Goal: Task Accomplishment & Management: Complete application form

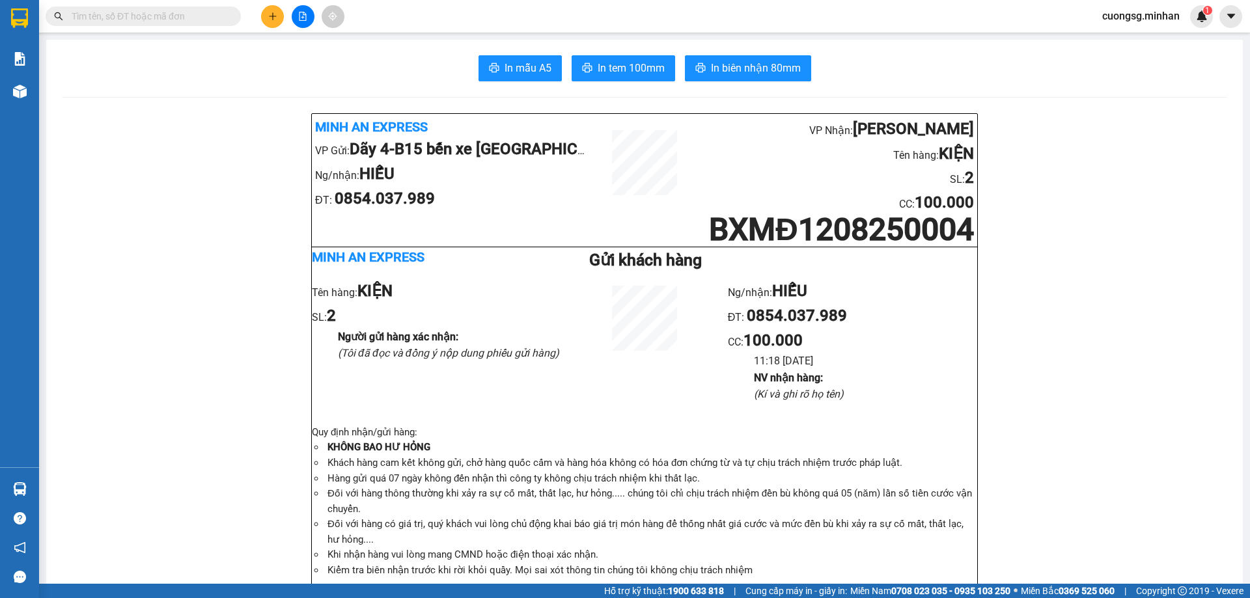
click at [270, 29] on div "Kết quả tìm kiếm ( 0 ) Bộ lọc No Data cuongsg.minhan 1" at bounding box center [625, 16] width 1250 height 33
click at [271, 19] on icon "plus" at bounding box center [272, 16] width 9 height 9
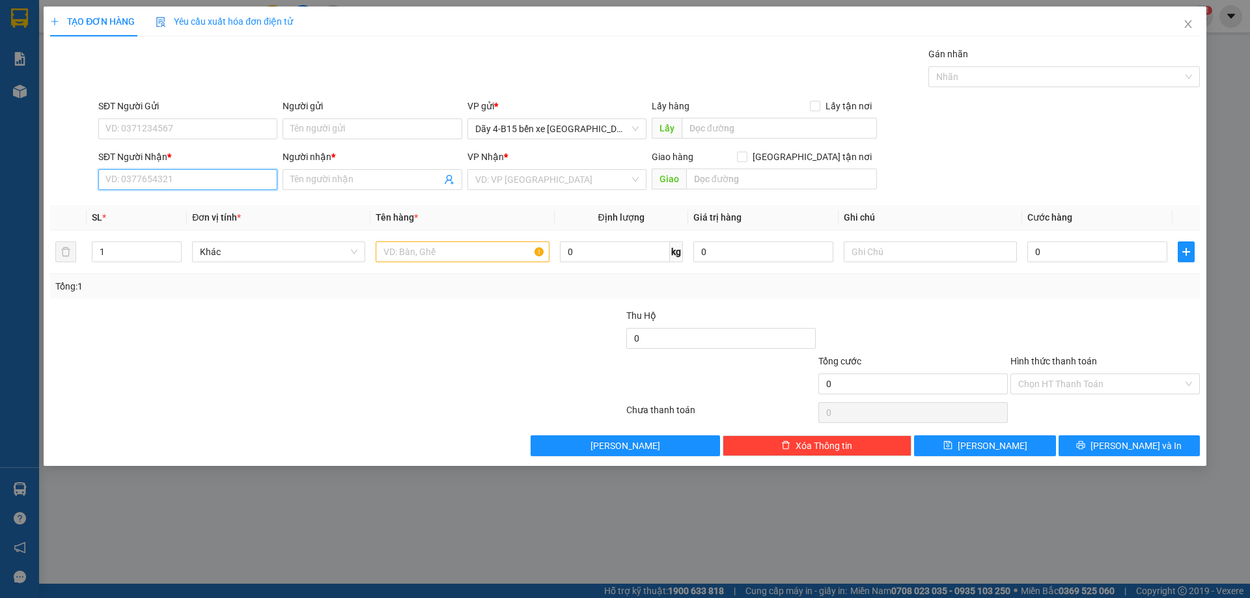
click at [165, 181] on input "SĐT Người Nhận *" at bounding box center [187, 179] width 179 height 21
click at [180, 207] on div "0849972687 - Y HUYNH" at bounding box center [187, 206] width 163 height 14
type input "0849972687"
type input "Y HUYNH"
type input "TT"
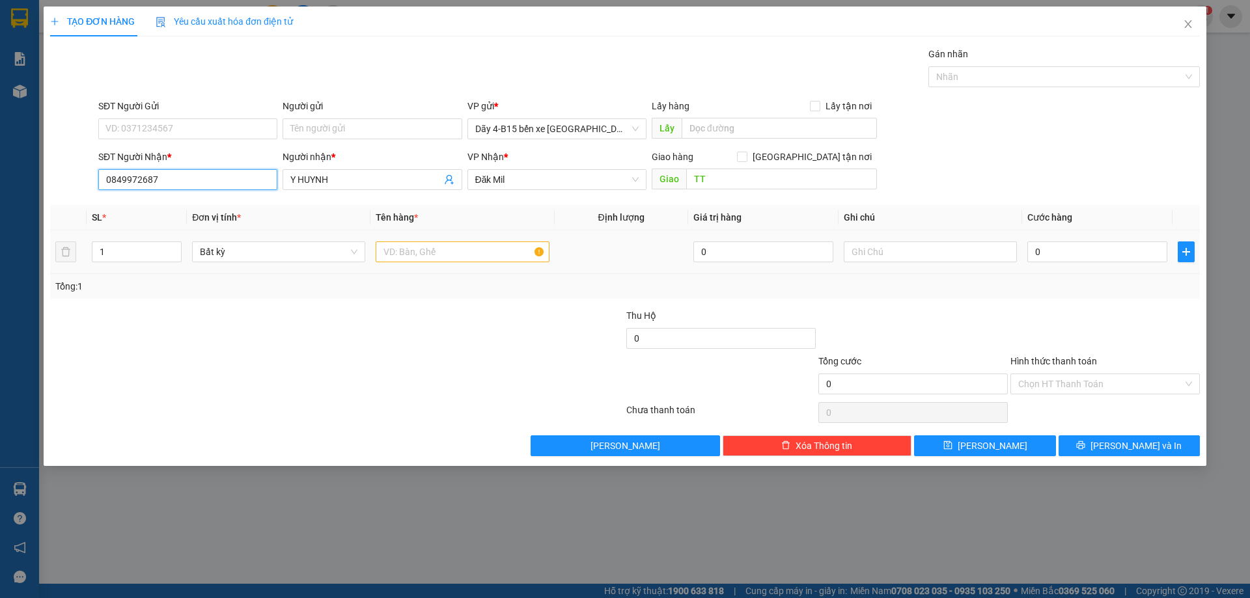
type input "0849972687"
click at [406, 257] on input "text" at bounding box center [462, 252] width 173 height 21
type input "THG"
type input "2"
click at [172, 245] on span "up" at bounding box center [175, 249] width 8 height 8
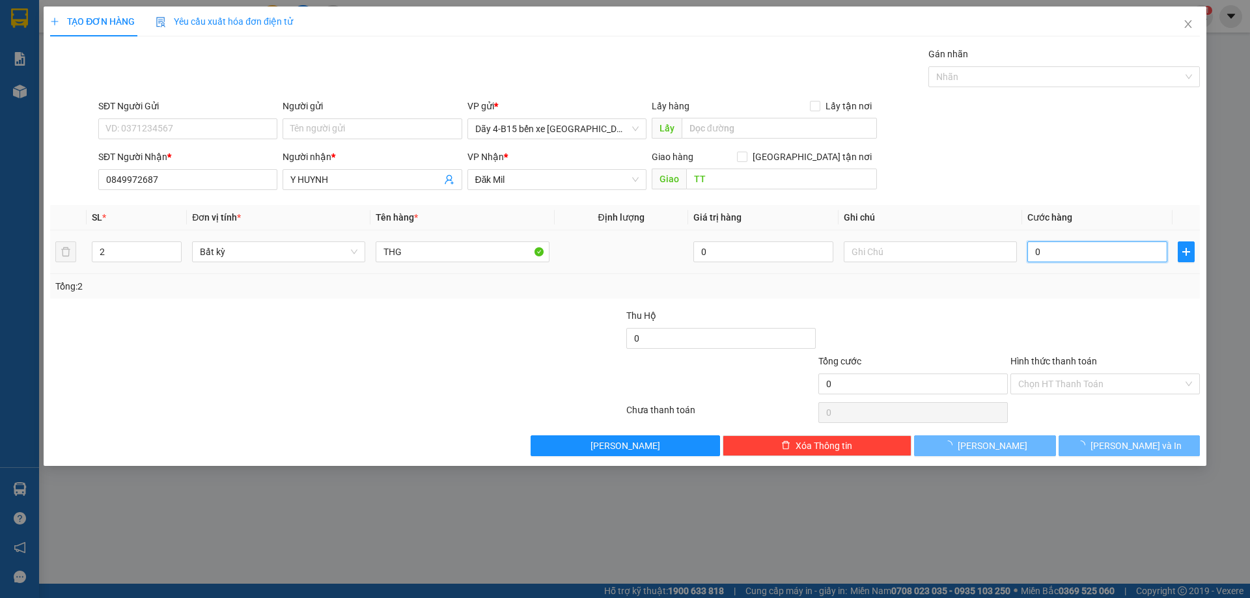
click at [1074, 251] on input "0" at bounding box center [1097, 252] width 140 height 21
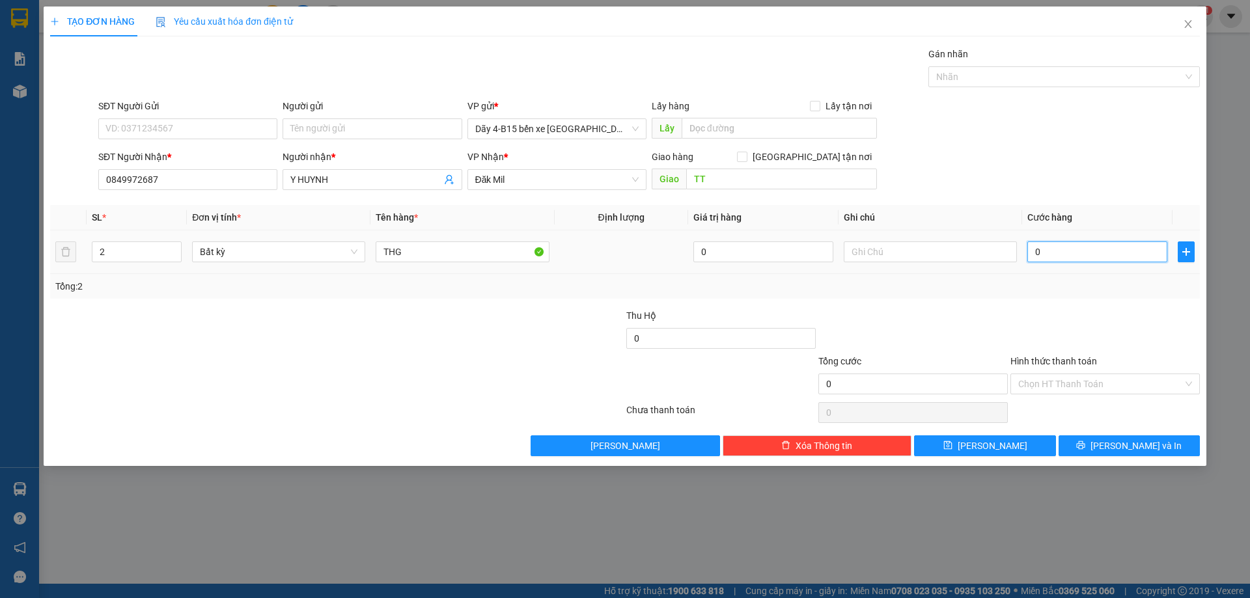
type input "1"
type input "10"
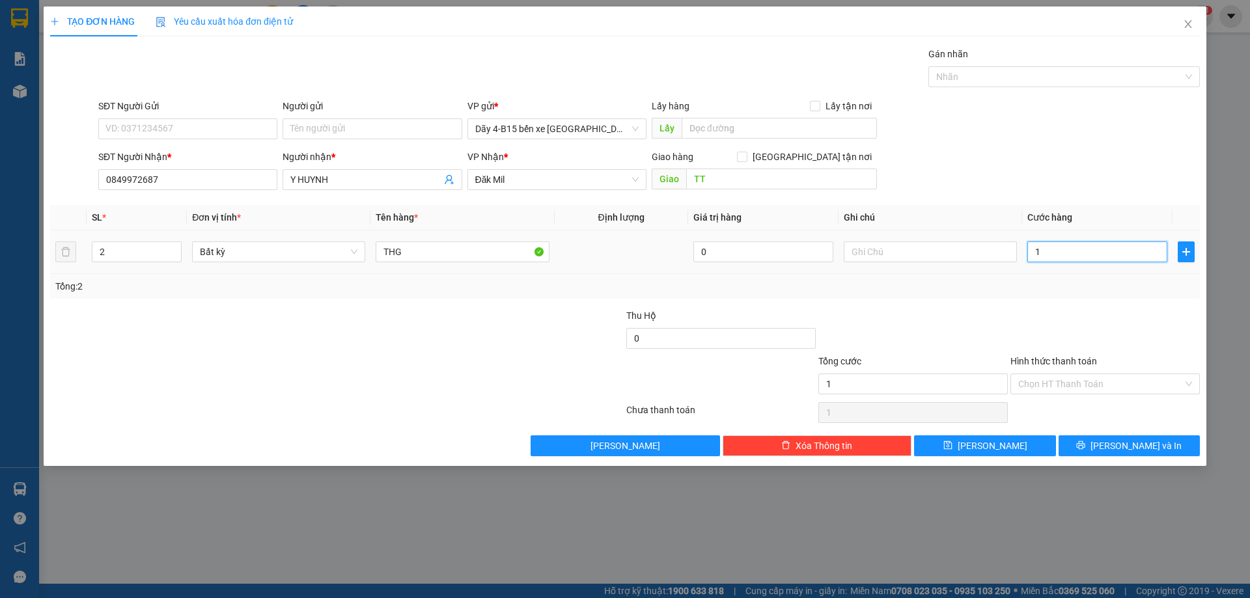
type input "10"
type input "100"
type input "100.000"
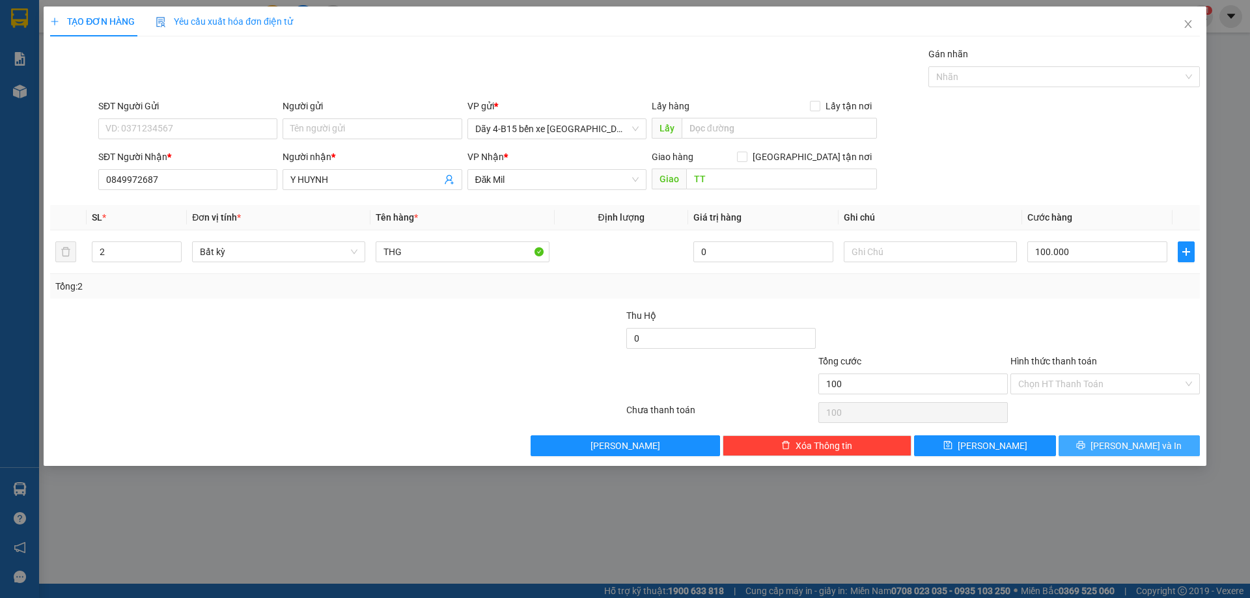
type input "100.000"
click at [1132, 449] on span "[PERSON_NAME] và In" at bounding box center [1136, 446] width 91 height 14
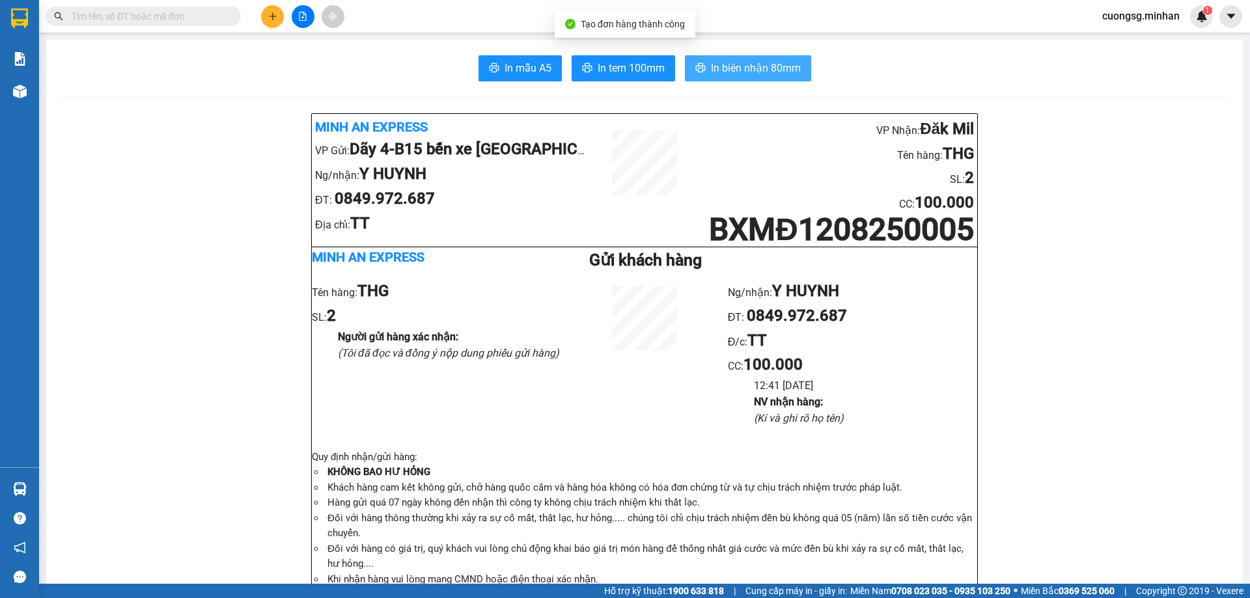
click at [798, 59] on button "In biên nhận 80mm" at bounding box center [748, 68] width 126 height 26
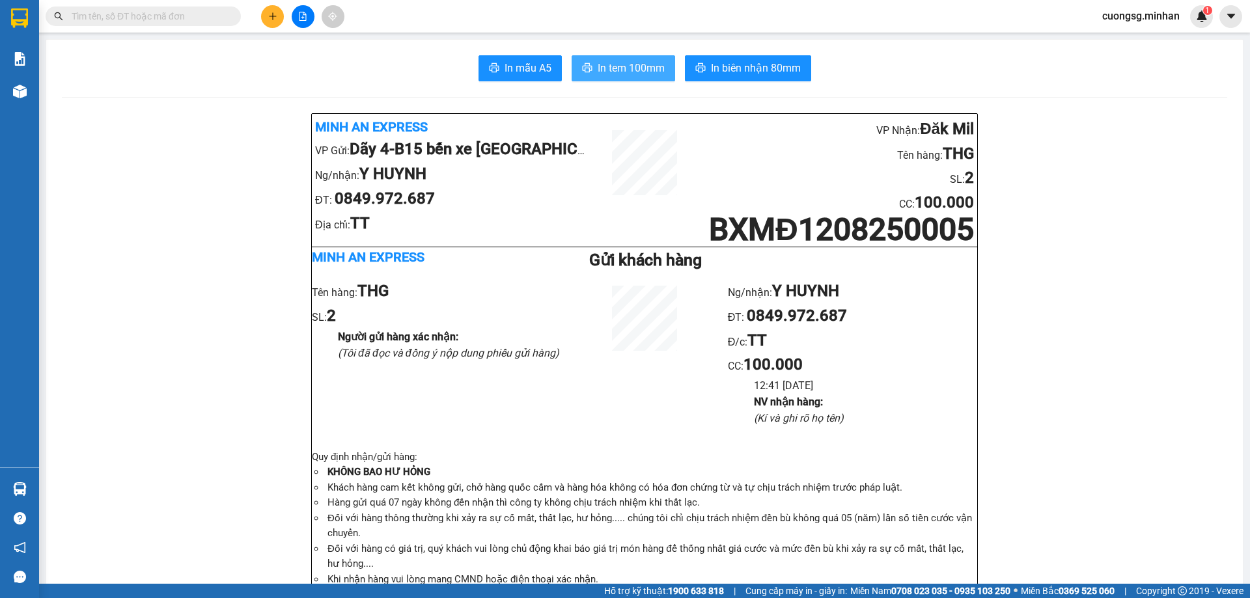
click at [628, 64] on span "In tem 100mm" at bounding box center [631, 68] width 67 height 16
click at [281, 15] on button at bounding box center [272, 16] width 23 height 23
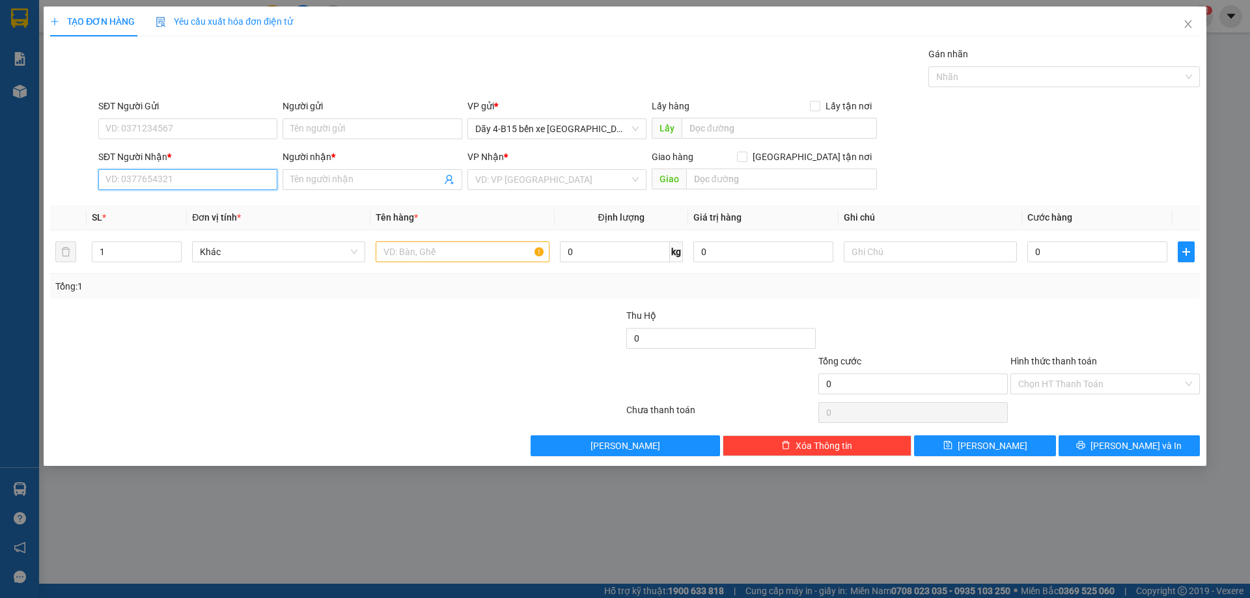
click at [192, 179] on input "SĐT Người Nhận *" at bounding box center [187, 179] width 179 height 21
click at [197, 173] on input "SĐT Người Nhận *" at bounding box center [187, 179] width 179 height 21
click at [198, 196] on div "0948364848 - TRUNG AUTO" at bounding box center [187, 205] width 179 height 21
type input "0948364848"
type input "TRUNG AUTO"
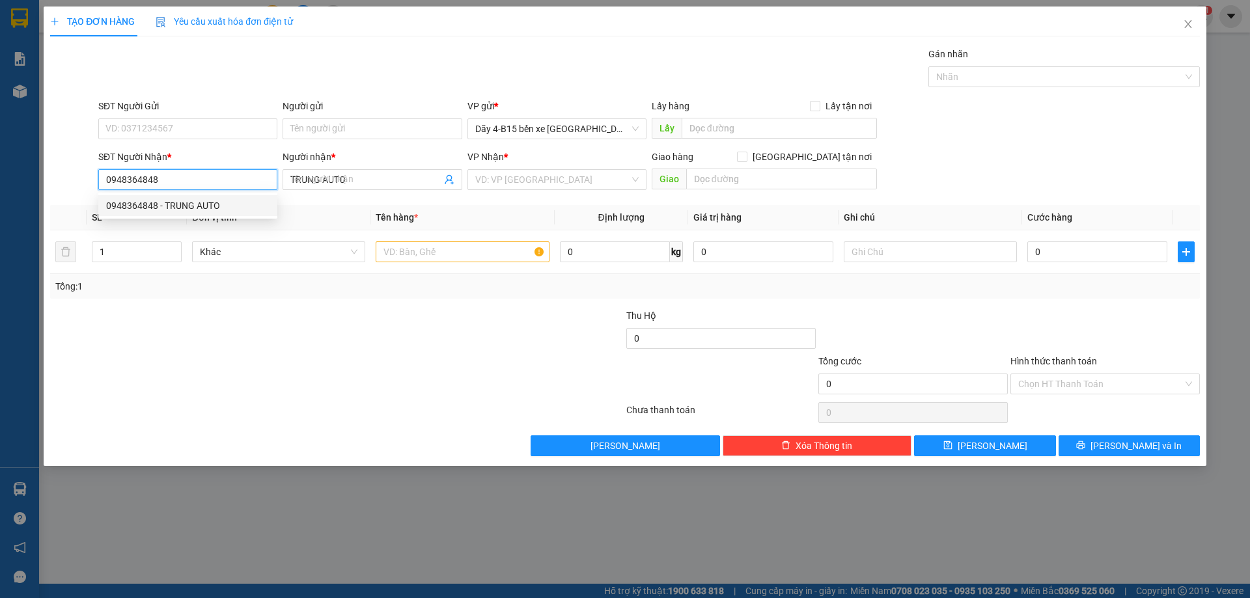
checkbox input "true"
type input "94THD"
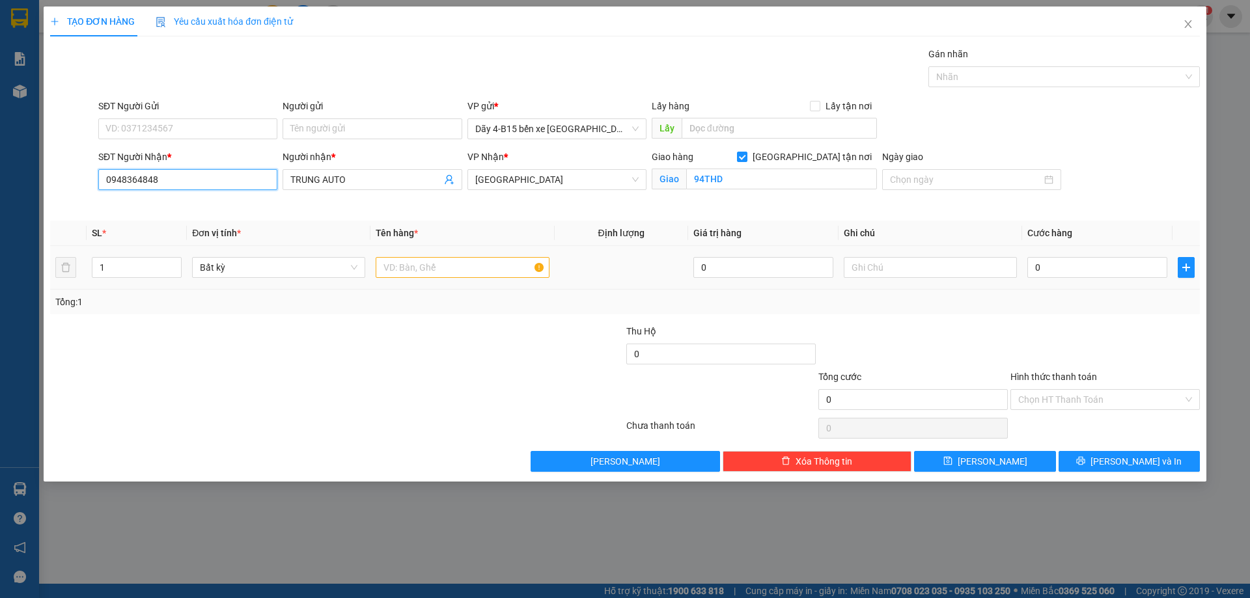
type input "0948364848"
click at [473, 262] on input "text" at bounding box center [462, 267] width 173 height 21
type input "GHẾ"
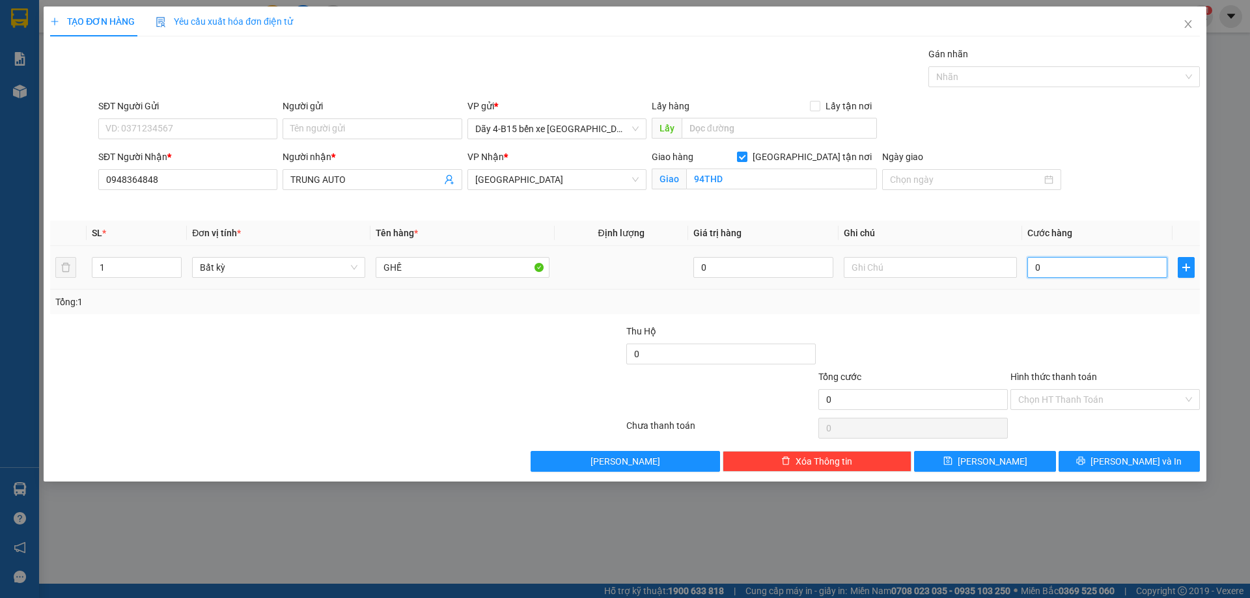
click at [1061, 266] on input "0" at bounding box center [1097, 267] width 140 height 21
type input "1"
type input "10"
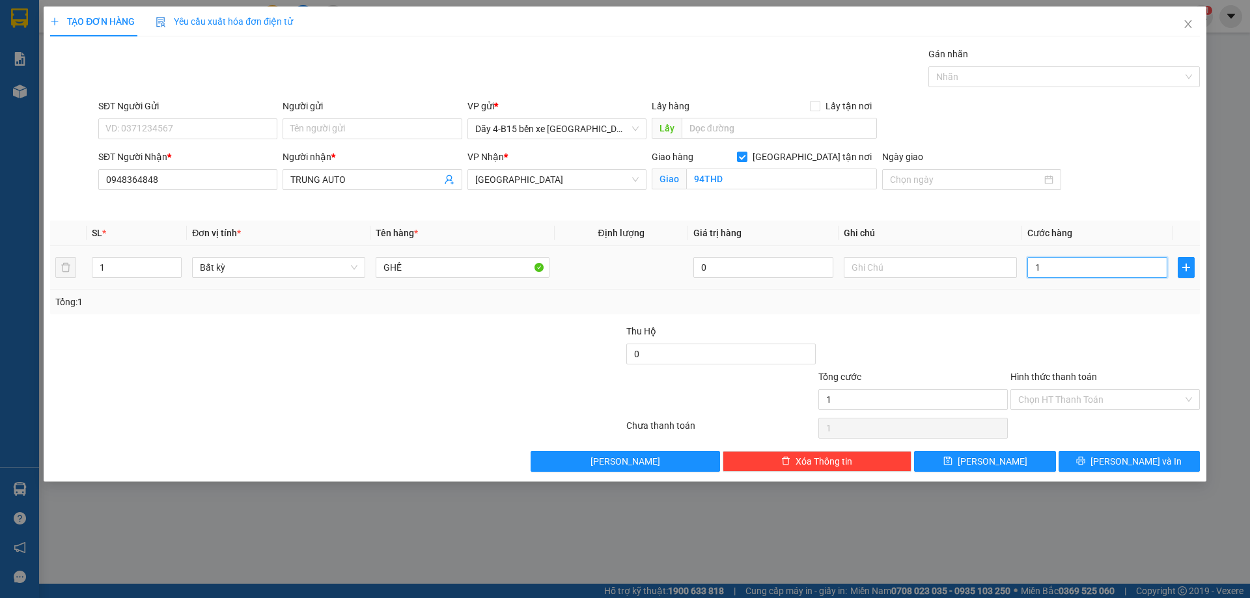
type input "10"
type input "100"
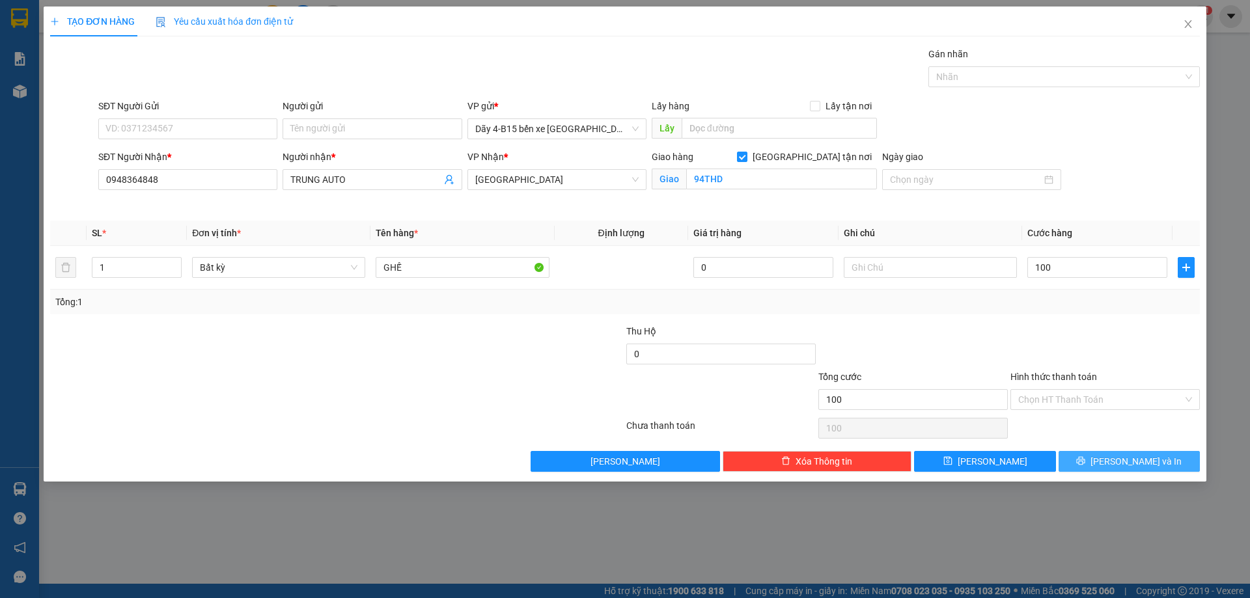
type input "100.000"
click at [1135, 464] on span "[PERSON_NAME] và In" at bounding box center [1136, 461] width 91 height 14
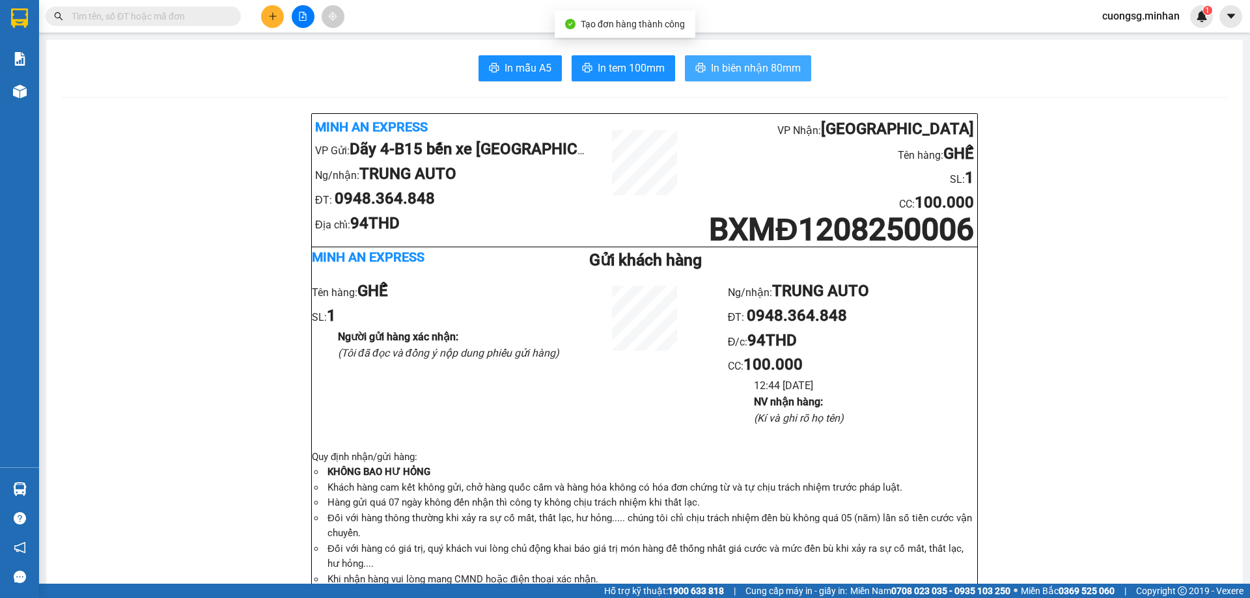
click at [723, 68] on span "In biên nhận 80mm" at bounding box center [756, 68] width 90 height 16
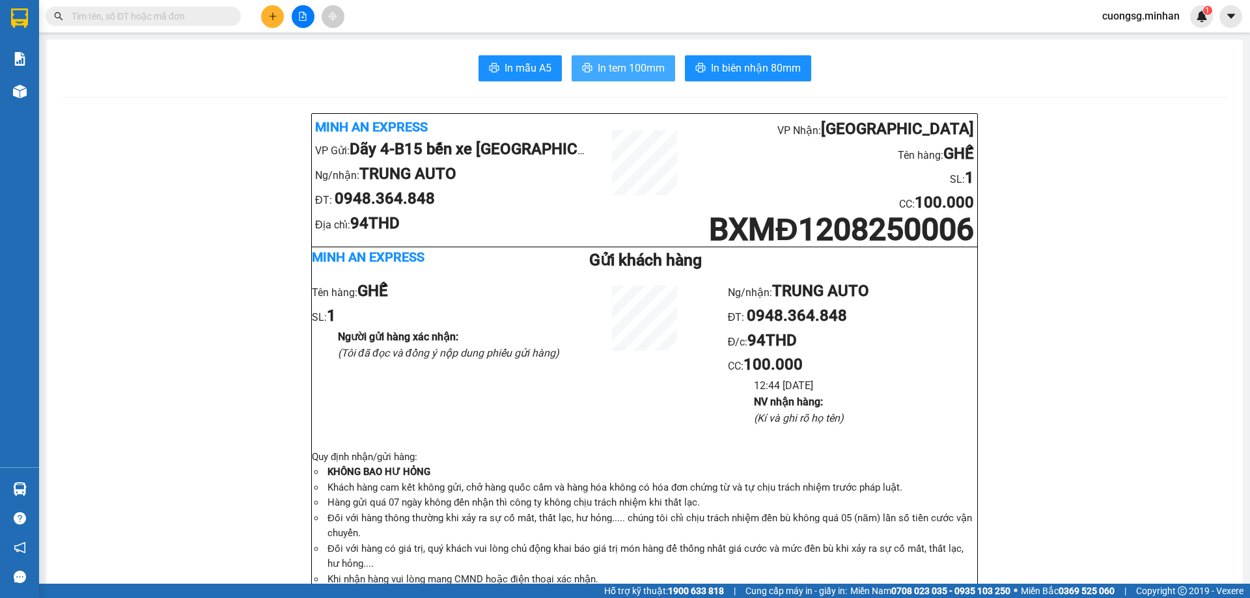
click at [619, 71] on span "In tem 100mm" at bounding box center [631, 68] width 67 height 16
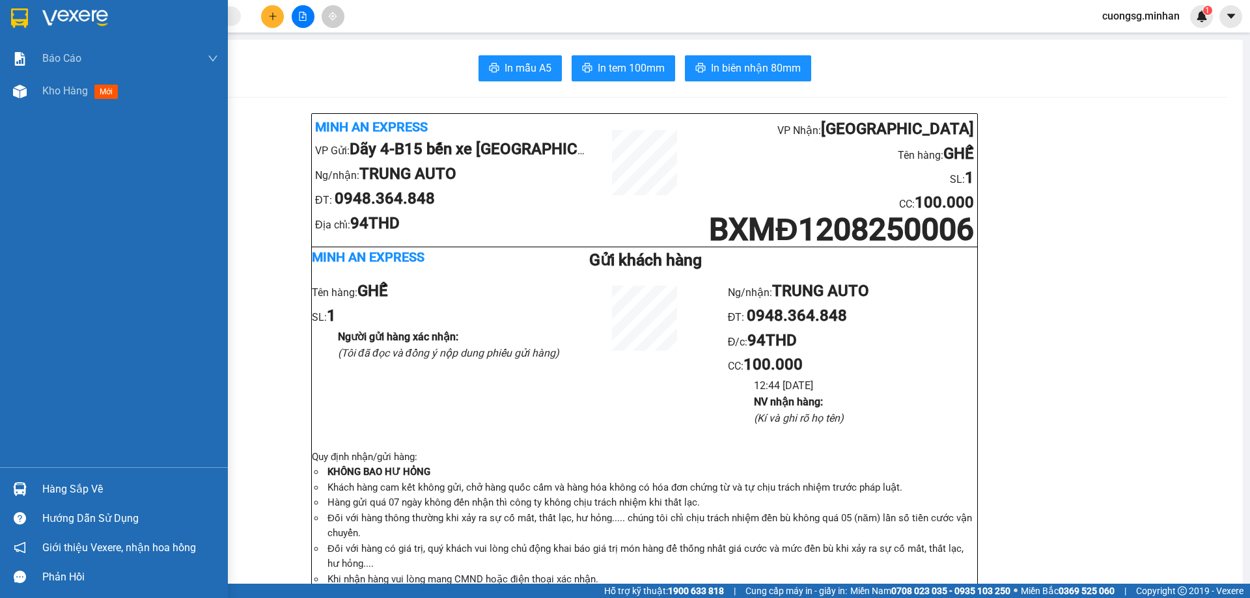
click at [25, 21] on img at bounding box center [19, 18] width 17 height 20
